Goal: Task Accomplishment & Management: Manage account settings

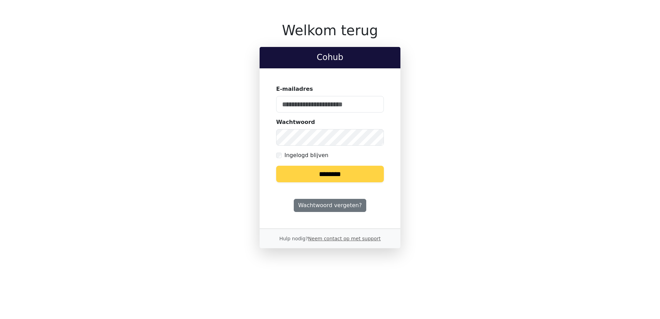
type input "**********"
click at [301, 172] on input "********" at bounding box center [330, 174] width 108 height 17
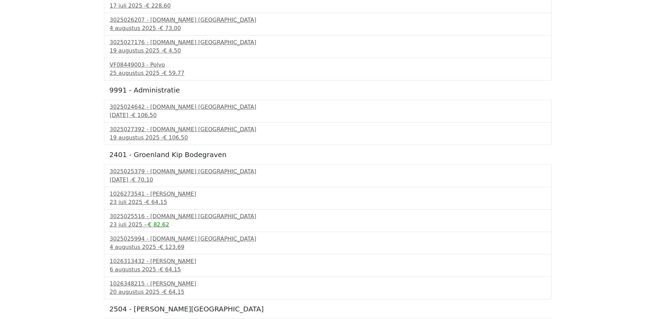
scroll to position [345, 0]
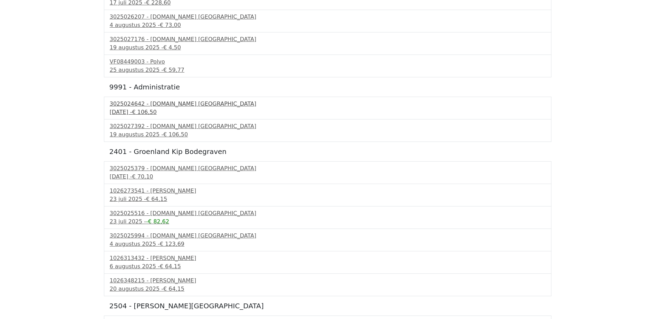
click at [171, 105] on div "3025024642 - Bnext.nl Nederland" at bounding box center [327, 104] width 435 height 8
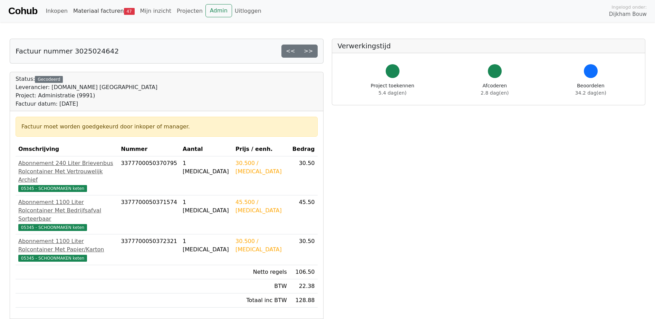
click at [91, 8] on link "Materiaal facturen 47" at bounding box center [103, 11] width 67 height 14
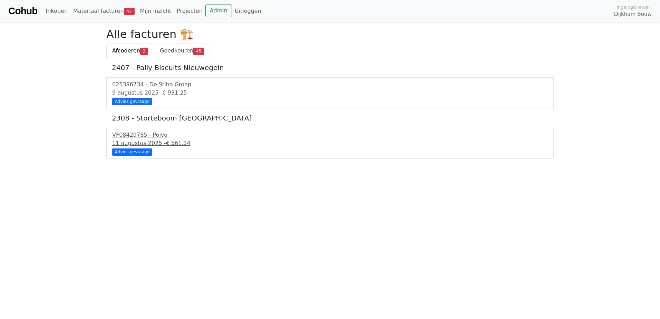
click at [172, 52] on span "Goedkeuren" at bounding box center [176, 50] width 33 height 7
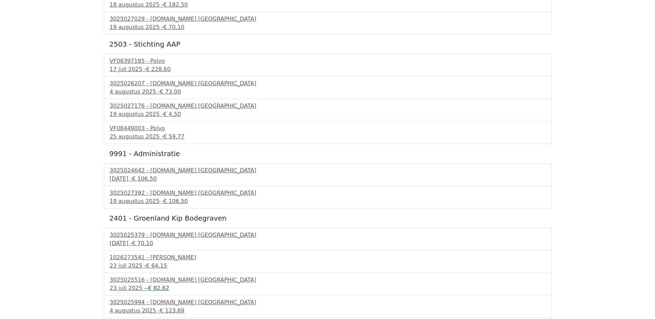
scroll to position [345, 0]
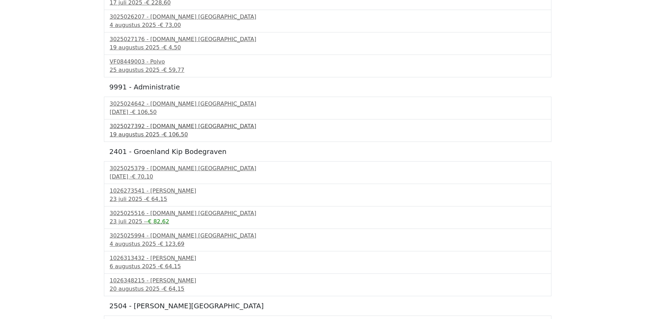
click at [157, 128] on div "3025027392 - Bnext.nl Nederland" at bounding box center [327, 126] width 435 height 8
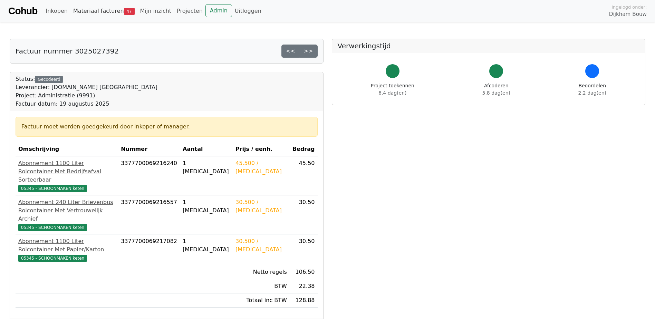
click at [103, 12] on link "Materiaal facturen 47" at bounding box center [103, 11] width 67 height 14
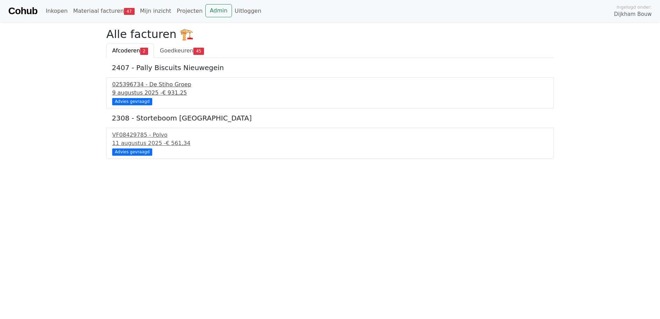
click at [135, 88] on div "025396734 - De Stiho Groep" at bounding box center [329, 84] width 435 height 8
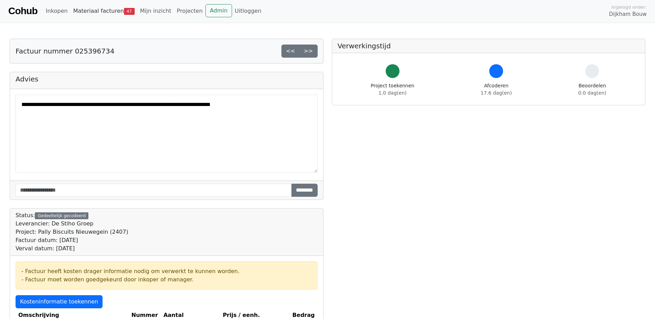
click at [100, 9] on link "Materiaal facturen 47" at bounding box center [103, 11] width 67 height 14
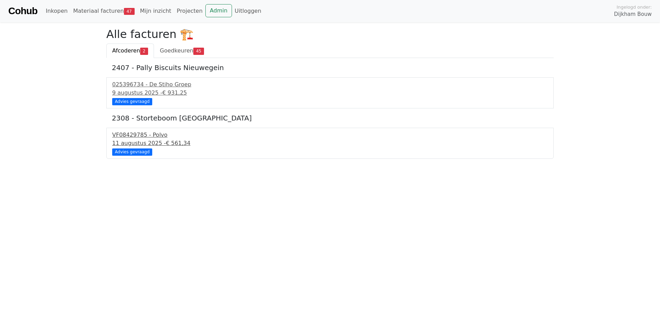
click at [135, 137] on div "VF08429785 - Polvo" at bounding box center [329, 135] width 435 height 8
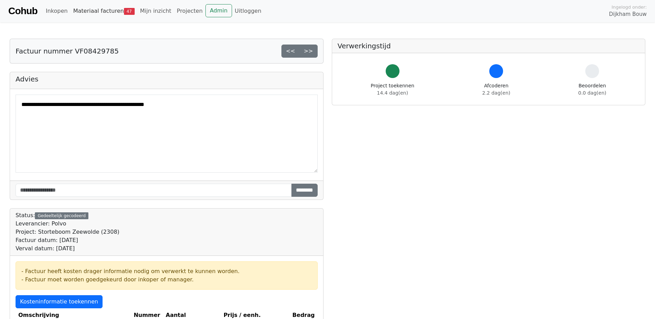
click at [103, 11] on link "Materiaal facturen 47" at bounding box center [103, 11] width 67 height 14
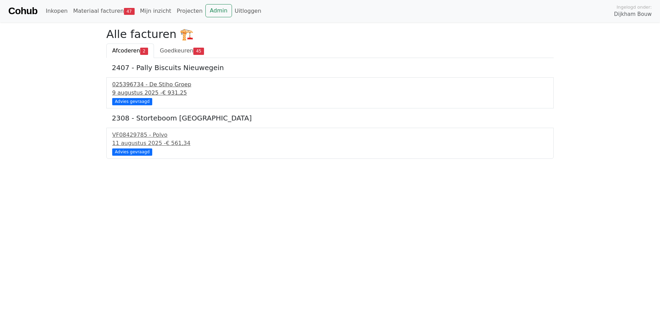
click at [139, 91] on div "9 augustus 2025 - € 931,25" at bounding box center [329, 93] width 435 height 8
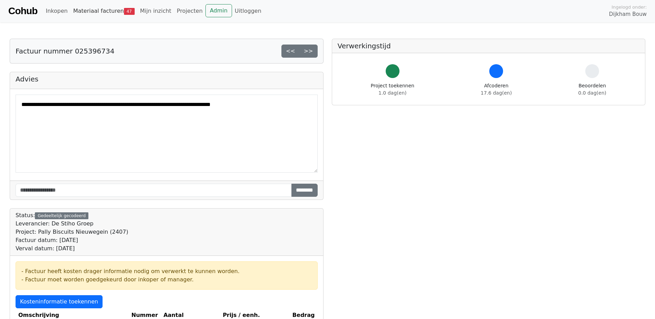
click at [109, 10] on link "Materiaal facturen 47" at bounding box center [103, 11] width 67 height 14
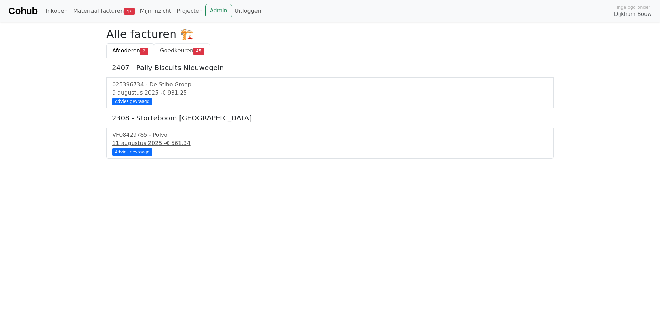
click at [160, 49] on span "Goedkeuren" at bounding box center [176, 50] width 33 height 7
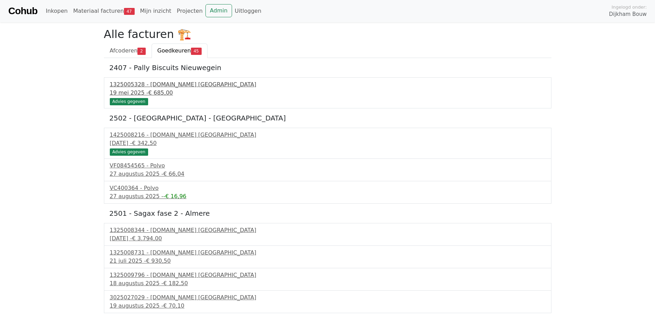
click at [156, 92] on span "€ 685,00" at bounding box center [160, 92] width 25 height 7
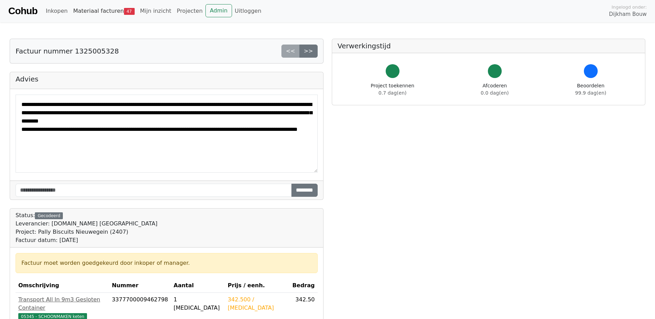
click at [93, 12] on link "Materiaal facturen 47" at bounding box center [103, 11] width 67 height 14
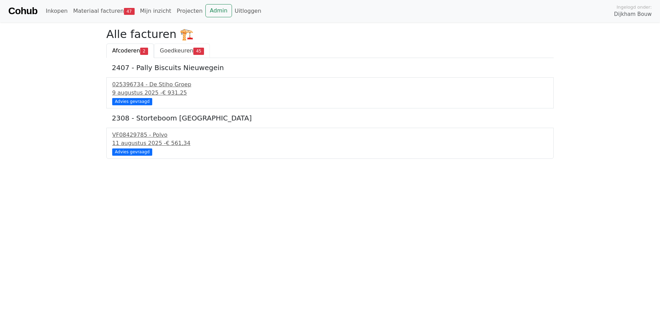
click at [175, 47] on span "Goedkeuren" at bounding box center [176, 50] width 33 height 7
